Goal: Information Seeking & Learning: Learn about a topic

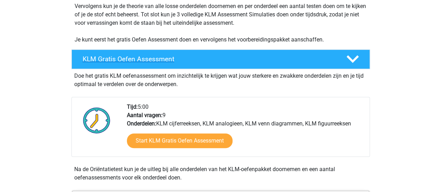
scroll to position [143, 0]
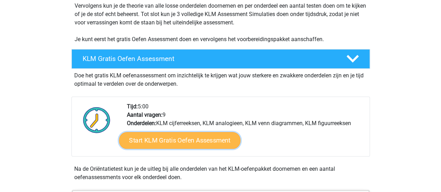
click at [157, 142] on link "Start KLM Gratis Oefen Assessment" at bounding box center [179, 140] width 121 height 17
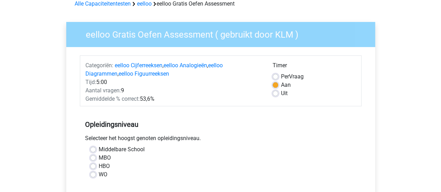
scroll to position [42, 0]
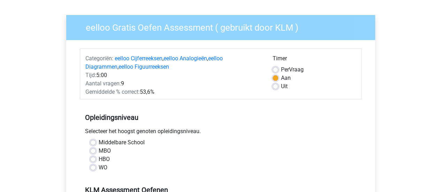
click at [285, 87] on label "Uit" at bounding box center [284, 86] width 7 height 8
click at [278, 87] on input "Uit" at bounding box center [276, 85] width 6 height 7
radio input "true"
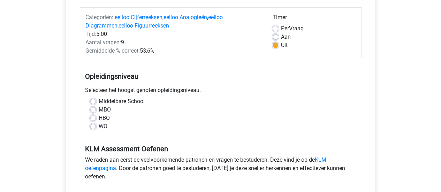
click at [100, 117] on label "HBO" at bounding box center [104, 118] width 11 height 8
click at [96, 117] on input "HBO" at bounding box center [93, 117] width 6 height 7
radio input "true"
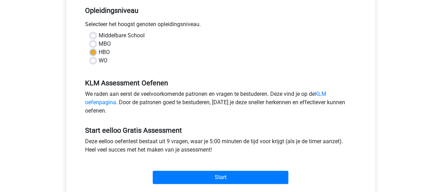
scroll to position [166, 0]
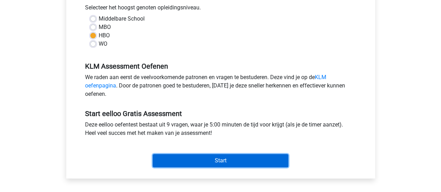
click at [169, 162] on input "Start" at bounding box center [221, 160] width 136 height 13
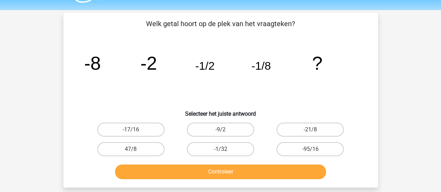
scroll to position [20, 0]
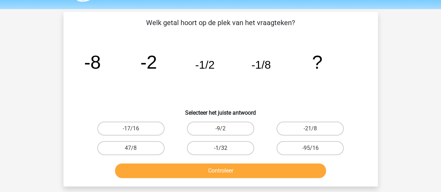
click at [224, 147] on label "-1/32" at bounding box center [220, 148] width 67 height 14
click at [224, 148] on input "-1/32" at bounding box center [223, 150] width 5 height 5
radio input "true"
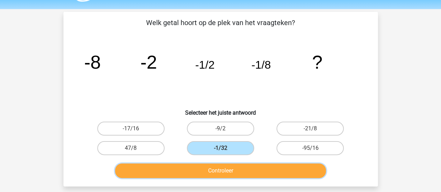
click at [224, 168] on button "Controleer" at bounding box center [220, 171] width 211 height 15
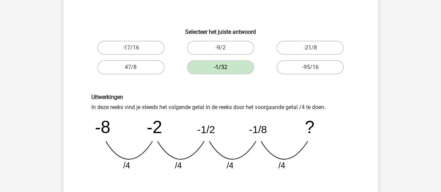
scroll to position [161, 0]
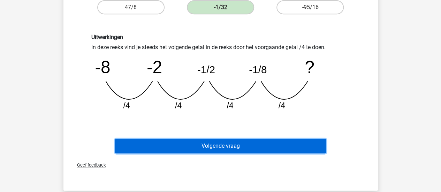
click at [206, 142] on button "Volgende vraag" at bounding box center [220, 146] width 211 height 15
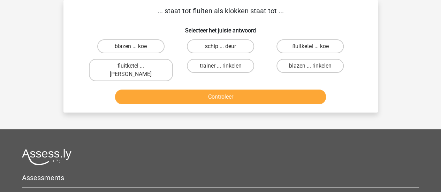
scroll to position [0, 0]
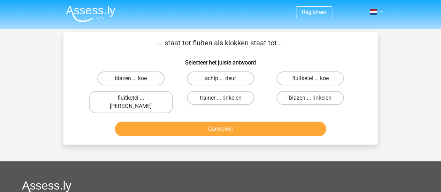
click at [147, 98] on label "fluitketel ... [PERSON_NAME]" at bounding box center [131, 102] width 84 height 22
click at [135, 98] on input "fluitketel ... [PERSON_NAME]" at bounding box center [133, 100] width 5 height 5
radio input "true"
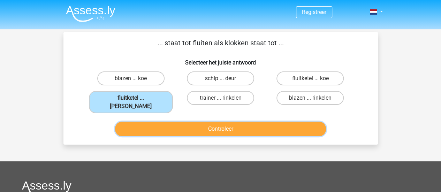
click at [177, 122] on button "Controleer" at bounding box center [220, 129] width 211 height 15
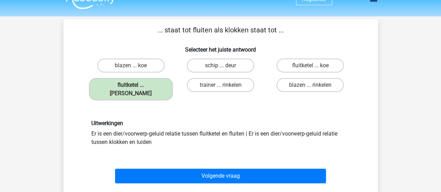
scroll to position [16, 0]
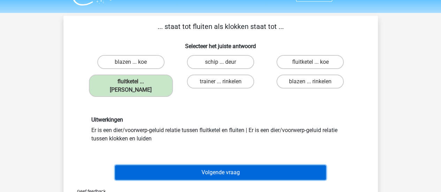
click at [165, 165] on button "Volgende vraag" at bounding box center [220, 172] width 211 height 15
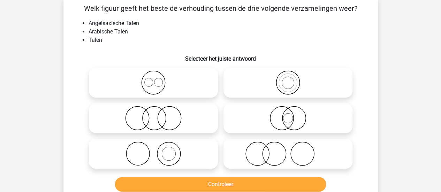
scroll to position [35, 0]
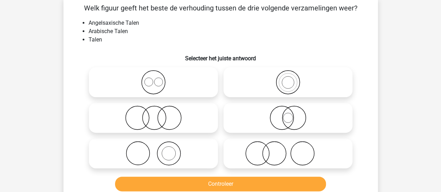
click at [160, 85] on icon at bounding box center [154, 82] width 124 height 24
click at [158, 79] on input "radio" at bounding box center [156, 76] width 5 height 5
radio input "true"
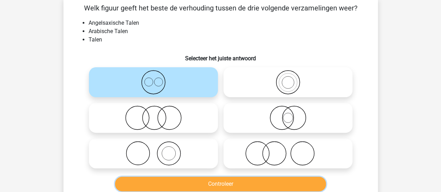
click at [141, 183] on button "Controleer" at bounding box center [220, 184] width 211 height 15
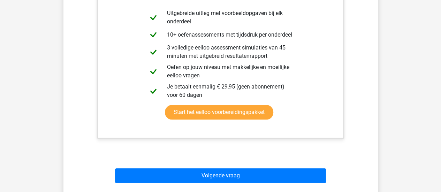
scroll to position [272, 0]
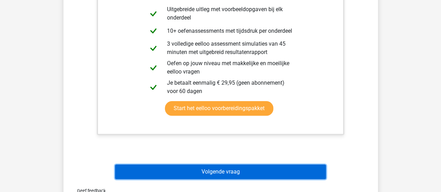
click at [173, 169] on button "Volgende vraag" at bounding box center [220, 172] width 211 height 15
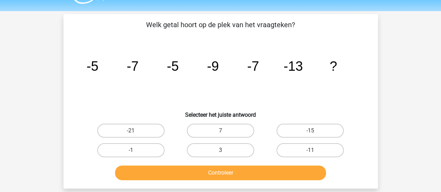
scroll to position [22, 0]
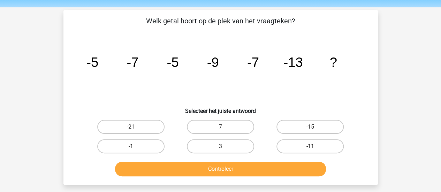
click at [311, 129] on input "-15" at bounding box center [313, 129] width 5 height 5
radio input "true"
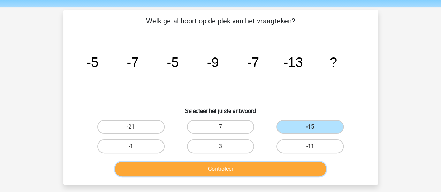
click at [253, 168] on button "Controleer" at bounding box center [220, 169] width 211 height 15
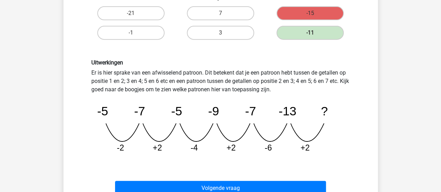
scroll to position [136, 0]
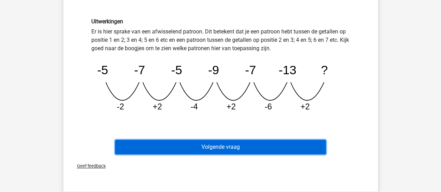
click at [220, 146] on button "Volgende vraag" at bounding box center [220, 147] width 211 height 15
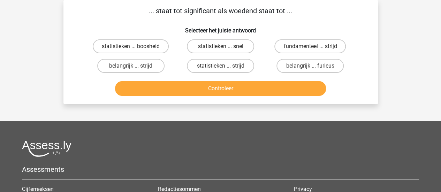
scroll to position [0, 0]
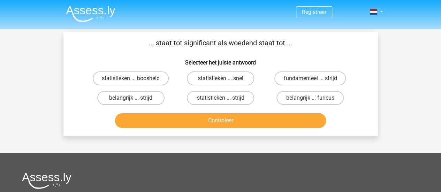
click at [148, 96] on label "belangrijk ... strijd" at bounding box center [130, 98] width 67 height 14
click at [135, 98] on input "belangrijk ... strijd" at bounding box center [133, 100] width 5 height 5
radio input "true"
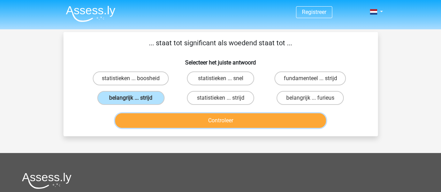
click at [162, 119] on button "Controleer" at bounding box center [220, 120] width 211 height 15
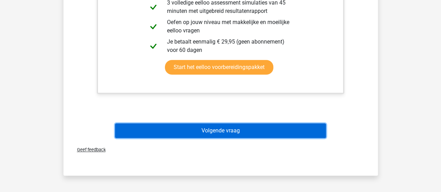
click at [217, 133] on button "Volgende vraag" at bounding box center [220, 131] width 211 height 15
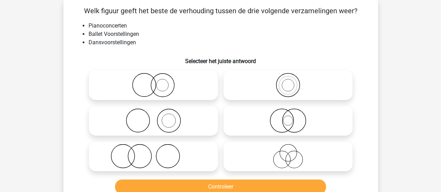
scroll to position [32, 0]
click at [170, 122] on icon at bounding box center [154, 121] width 124 height 24
click at [158, 117] on input "radio" at bounding box center [156, 115] width 5 height 5
radio input "true"
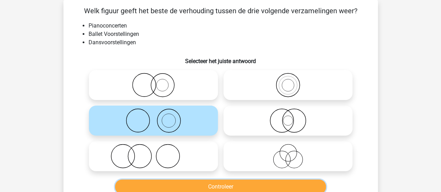
click at [170, 183] on button "Controleer" at bounding box center [220, 187] width 211 height 15
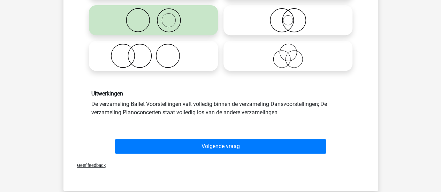
scroll to position [133, 0]
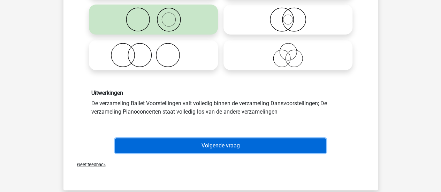
click at [229, 148] on button "Volgende vraag" at bounding box center [220, 146] width 211 height 15
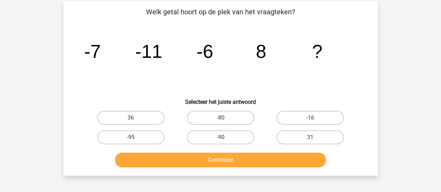
scroll to position [31, 0]
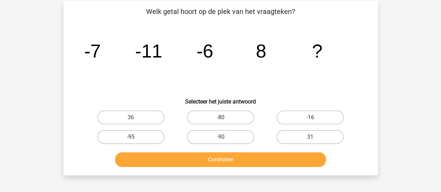
click at [300, 116] on label "-16" at bounding box center [310, 118] width 67 height 14
click at [311, 118] on input "-16" at bounding box center [313, 120] width 5 height 5
radio input "true"
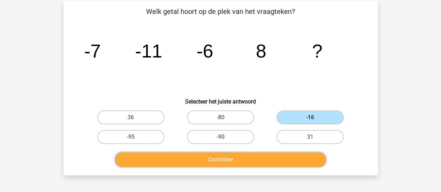
click at [197, 161] on button "Controleer" at bounding box center [220, 159] width 211 height 15
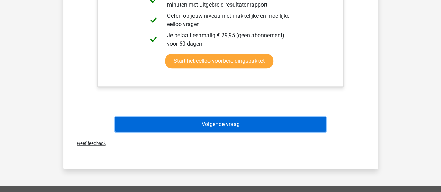
click at [238, 126] on button "Volgende vraag" at bounding box center [220, 124] width 211 height 15
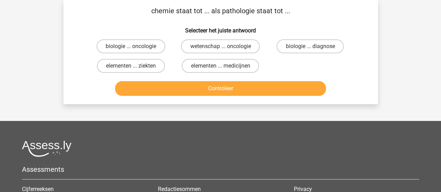
scroll to position [0, 0]
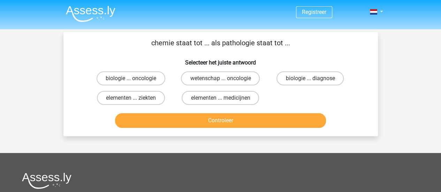
click at [133, 100] on input "elementen ... ziekten" at bounding box center [133, 100] width 5 height 5
radio input "true"
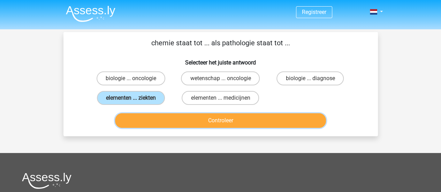
click at [162, 116] on button "Controleer" at bounding box center [220, 120] width 211 height 15
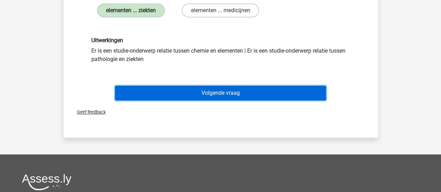
click at [225, 89] on button "Volgende vraag" at bounding box center [220, 93] width 211 height 15
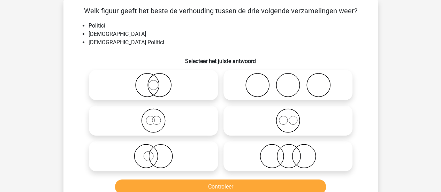
scroll to position [32, 0]
click at [175, 80] on icon at bounding box center [154, 85] width 124 height 24
click at [158, 80] on input "radio" at bounding box center [156, 79] width 5 height 5
radio input "true"
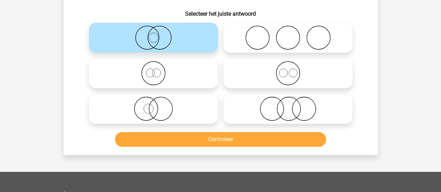
scroll to position [80, 0]
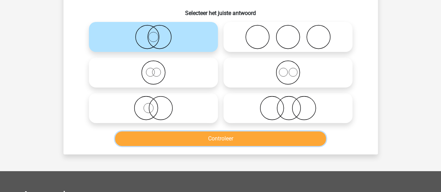
click at [174, 138] on button "Controleer" at bounding box center [220, 139] width 211 height 15
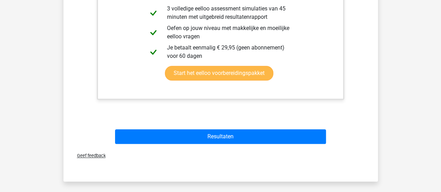
scroll to position [325, 0]
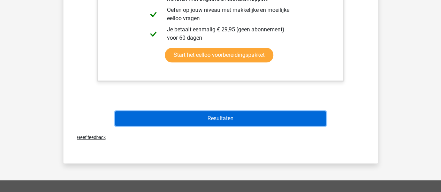
click at [219, 118] on button "Resultaten" at bounding box center [220, 118] width 211 height 15
